Goal: Find contact information: Find contact information

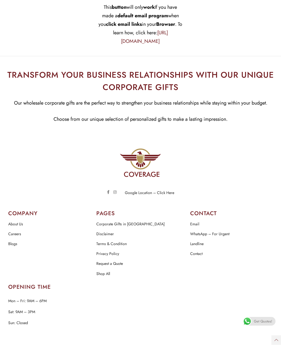
scroll to position [709, 0]
click at [132, 221] on link "Corporate Gifts in [GEOGRAPHIC_DATA]" at bounding box center [130, 224] width 68 height 7
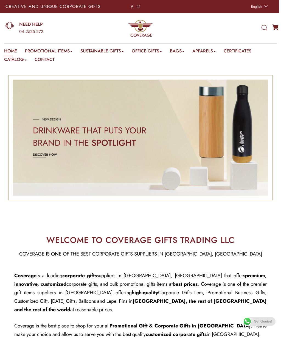
click at [47, 59] on link "Sunshade" at bounding box center [41, 59] width 16 height 0
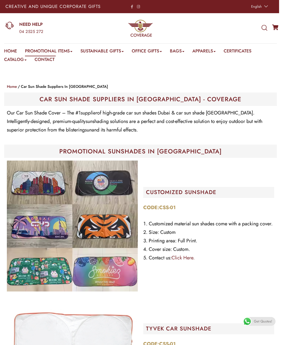
click at [108, 223] on img at bounding box center [72, 225] width 131 height 131
click at [106, 263] on img at bounding box center [72, 225] width 131 height 131
click at [200, 59] on link "Promotional Bags" at bounding box center [192, 59] width 29 height 0
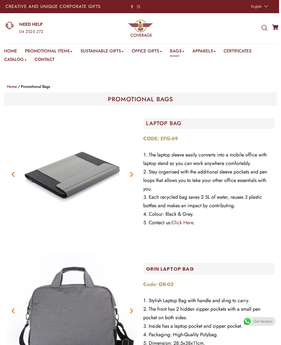
click at [207, 59] on link "Cap" at bounding box center [203, 59] width 7 height 0
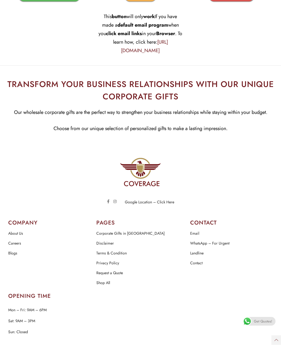
scroll to position [1278, 0]
click at [198, 260] on link "Contact" at bounding box center [196, 263] width 12 height 7
